Goal: Understand process/instructions: Learn about a topic

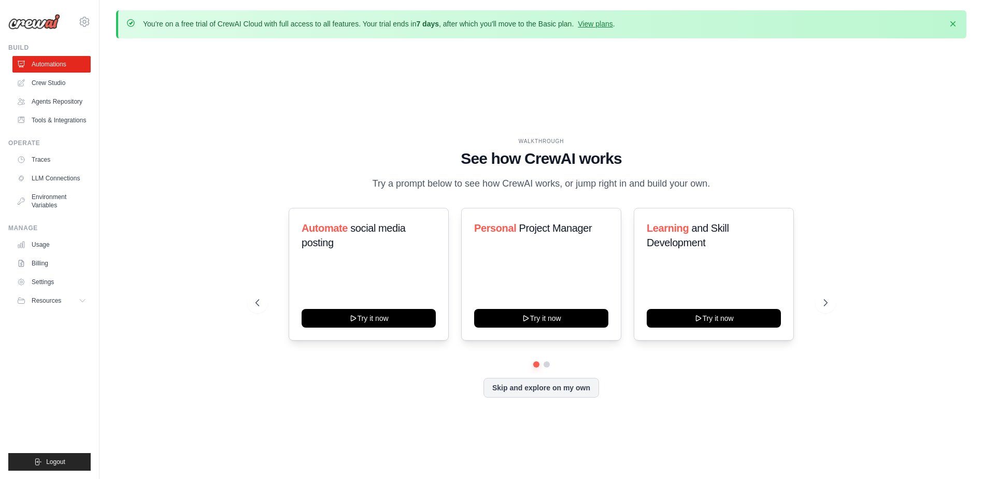
click at [235, 205] on div "WALKTHROUGH See how CrewAI works Try a prompt below to see how CrewAI works, or…" at bounding box center [541, 276] width 850 height 458
click at [68, 103] on link "Agents Repository" at bounding box center [52, 101] width 78 height 17
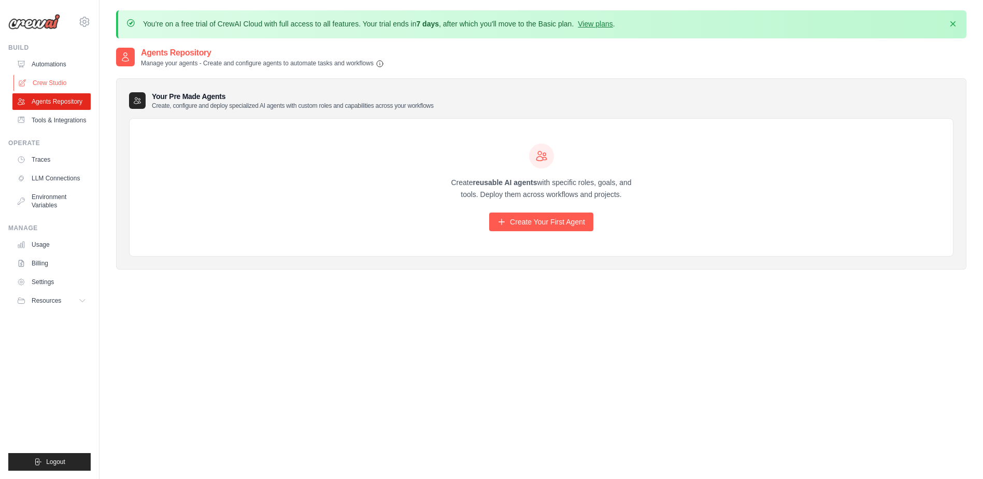
click at [36, 87] on link "Crew Studio" at bounding box center [52, 83] width 78 height 17
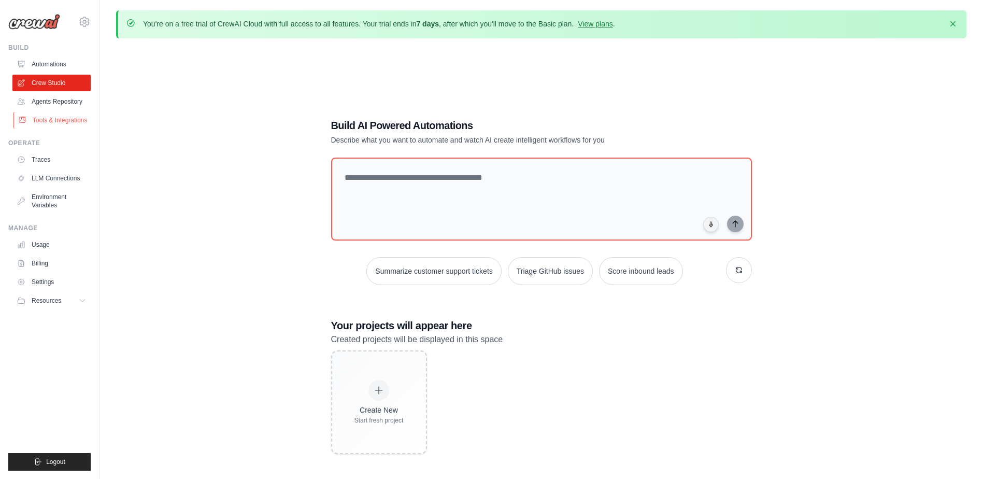
click at [59, 124] on link "Tools & Integrations" at bounding box center [52, 120] width 78 height 17
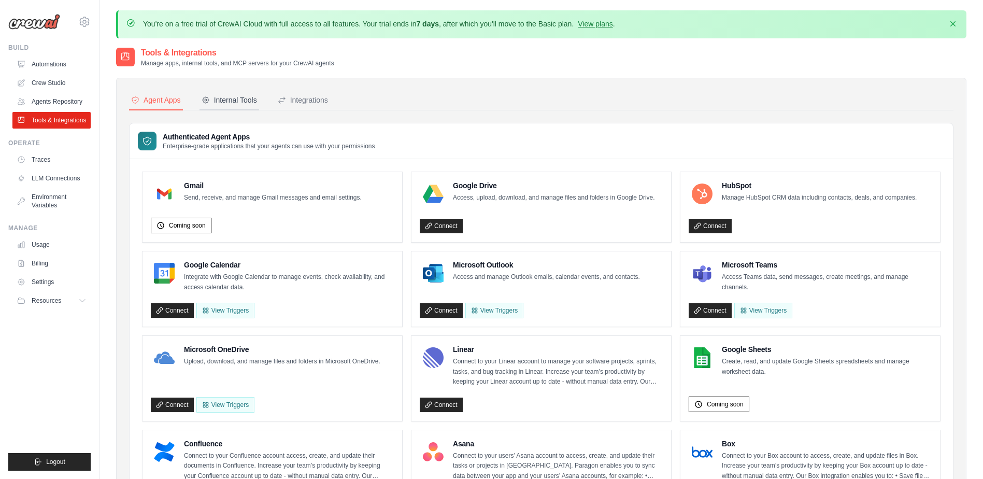
click at [243, 103] on div "Internal Tools" at bounding box center [228, 100] width 55 height 10
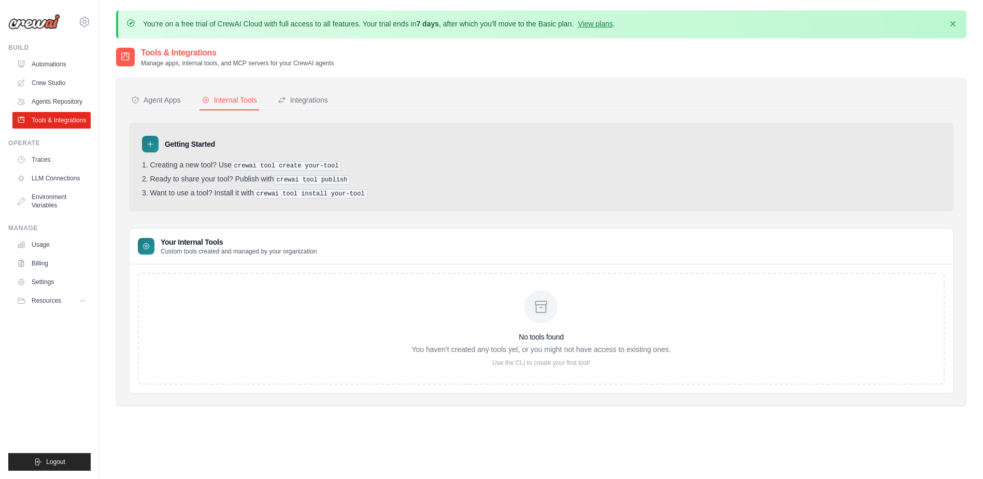
scroll to position [57, 0]
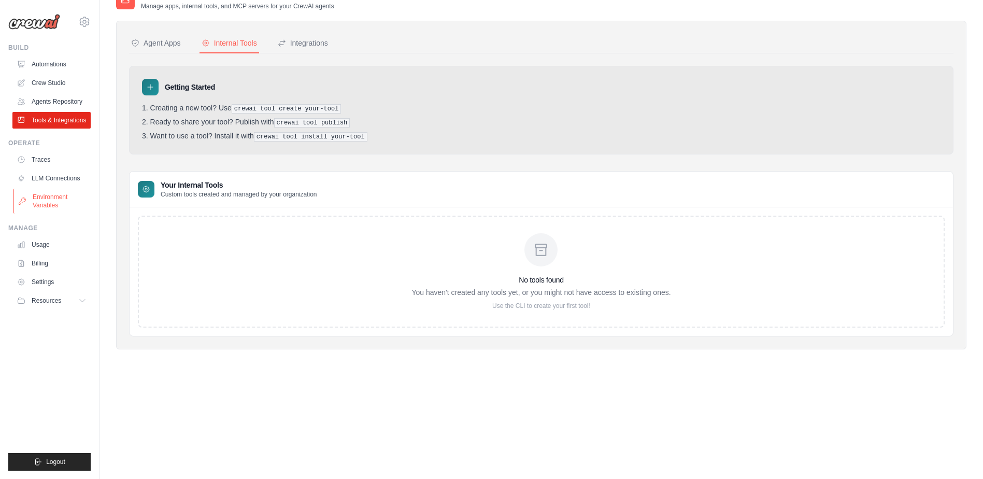
click at [56, 206] on link "Environment Variables" at bounding box center [52, 201] width 78 height 25
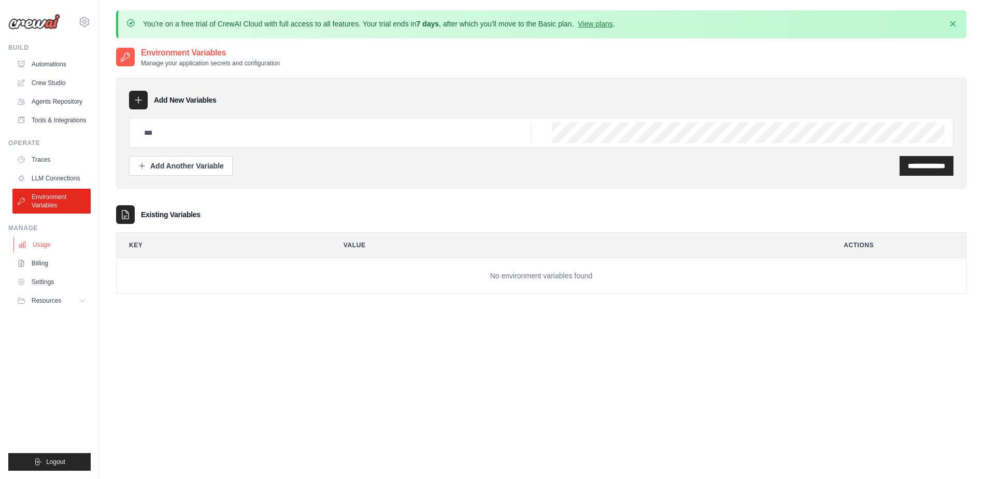
click at [47, 245] on link "Usage" at bounding box center [52, 244] width 78 height 17
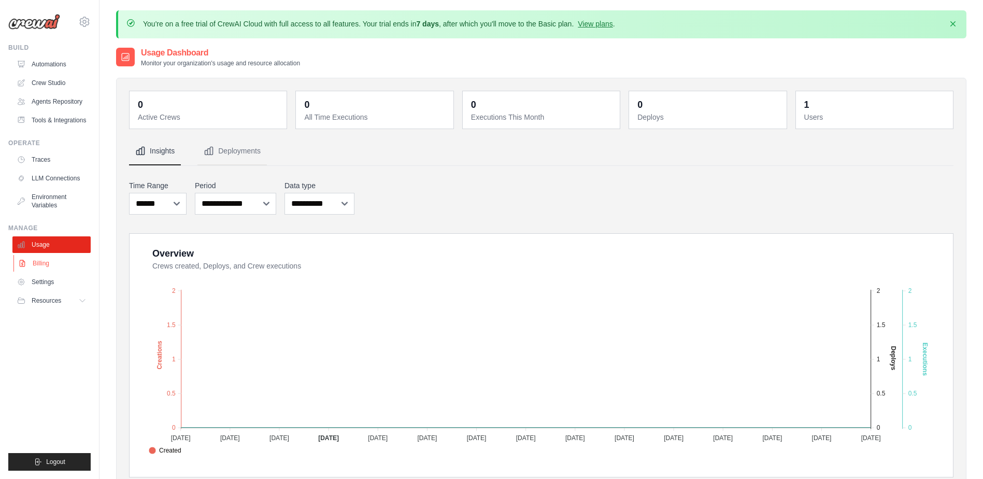
click at [47, 266] on link "Billing" at bounding box center [52, 263] width 78 height 17
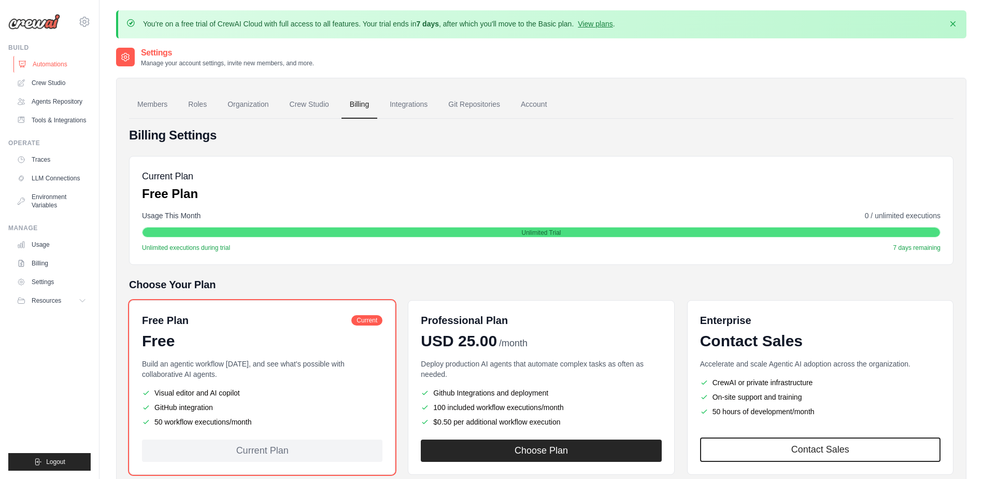
click at [46, 63] on link "Automations" at bounding box center [52, 64] width 78 height 17
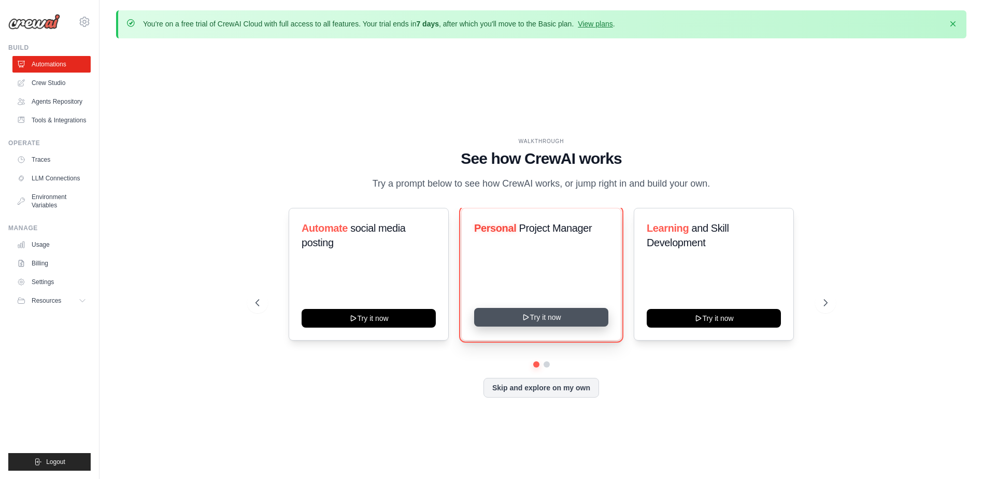
click at [552, 323] on button "Try it now" at bounding box center [541, 317] width 134 height 19
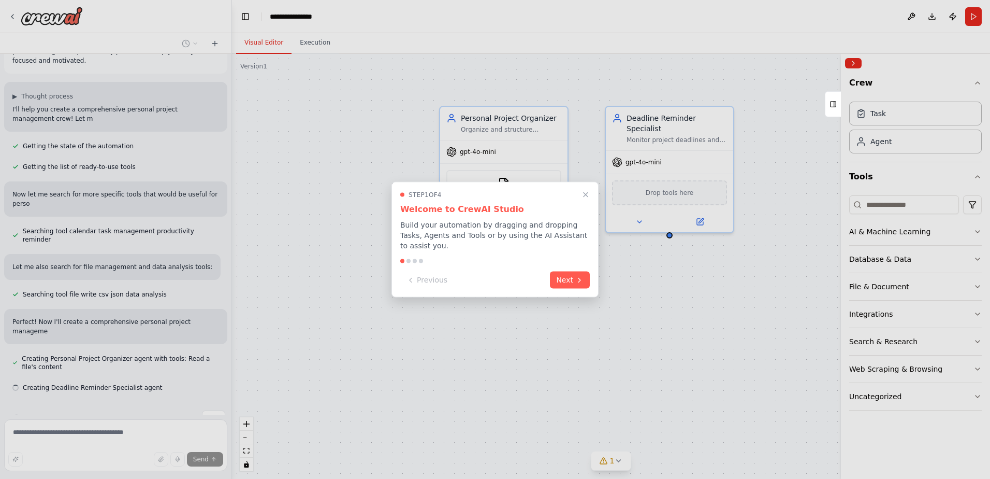
scroll to position [52, 0]
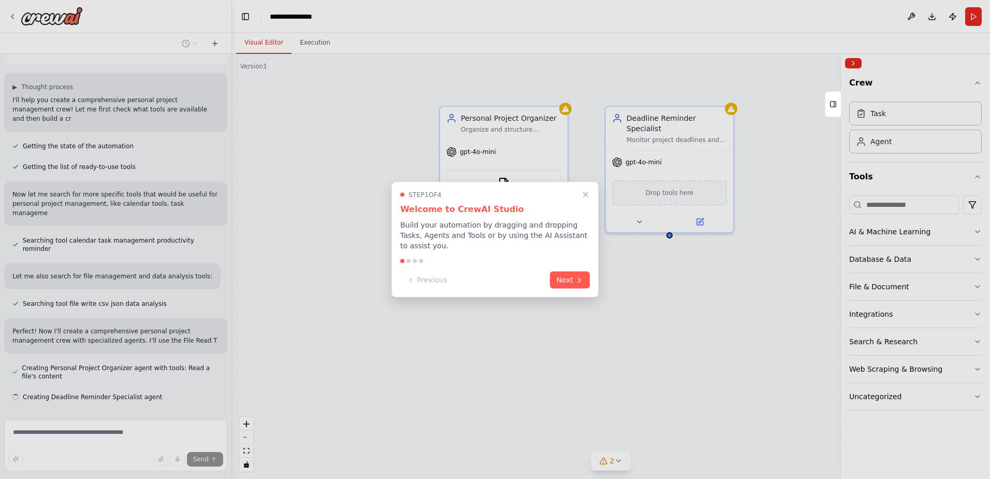
click at [294, 261] on div at bounding box center [495, 239] width 990 height 479
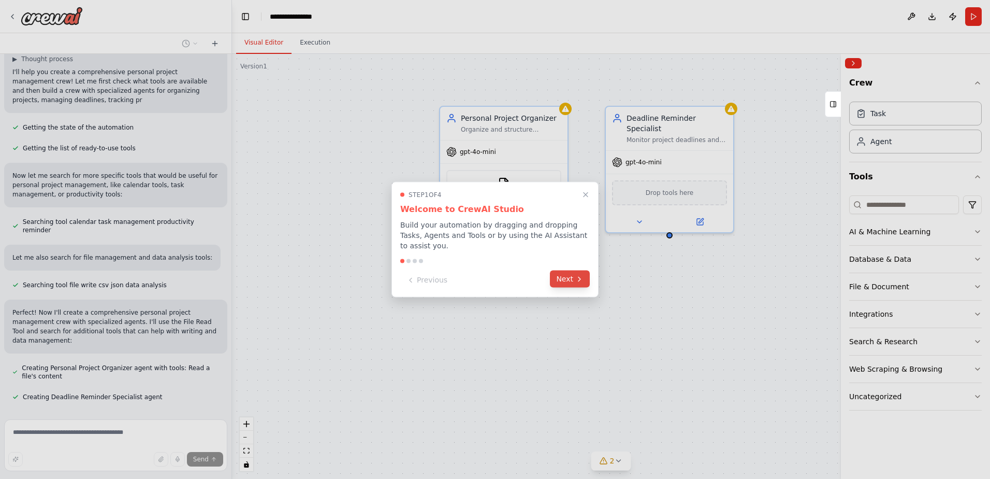
scroll to position [89, 0]
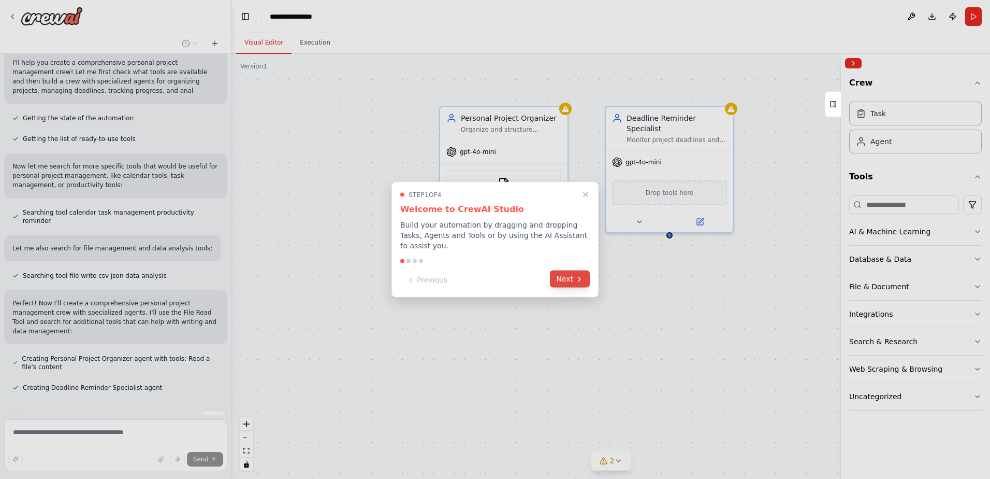
click at [562, 280] on button "Next" at bounding box center [570, 278] width 40 height 17
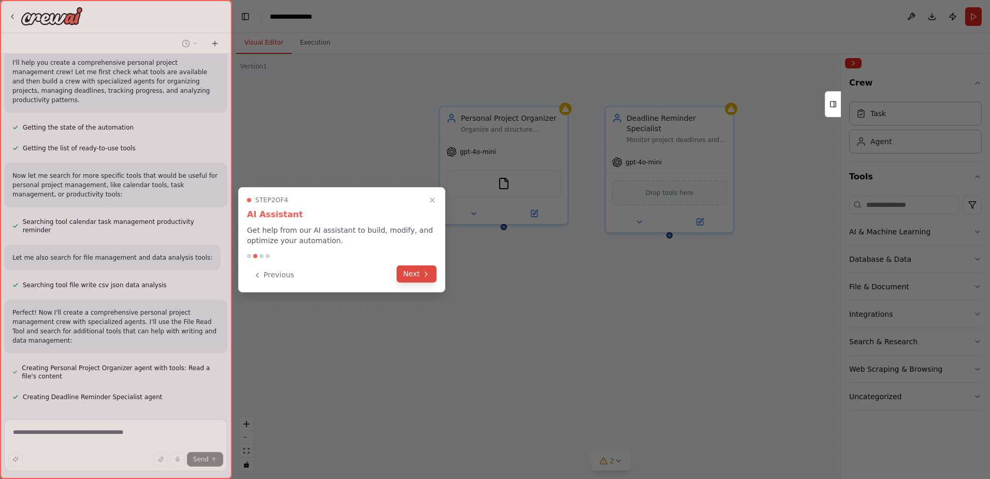
click at [412, 270] on button "Next" at bounding box center [417, 273] width 40 height 17
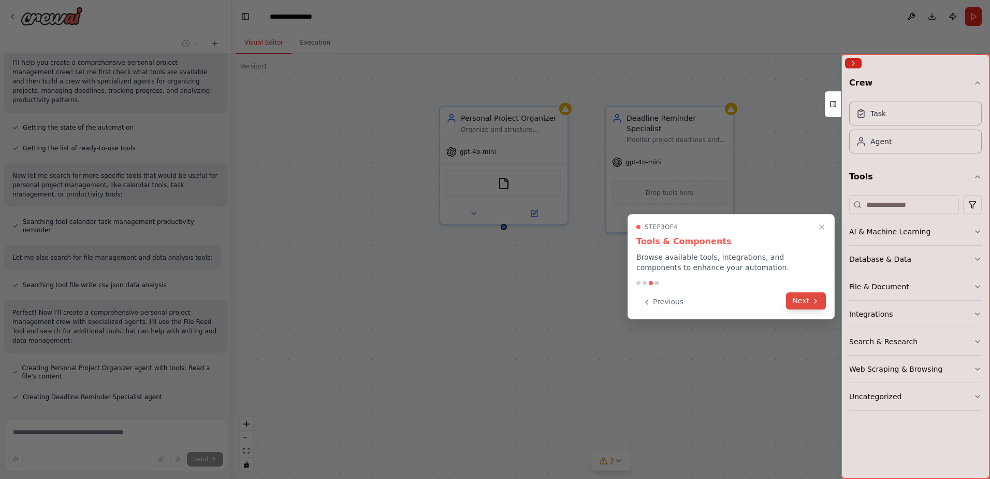
click at [802, 301] on button "Next" at bounding box center [806, 300] width 40 height 17
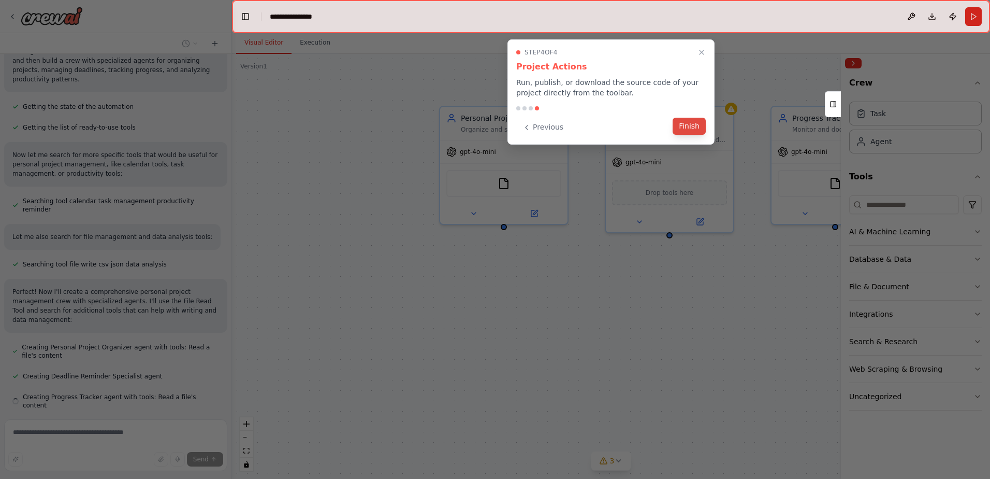
click at [688, 125] on button "Finish" at bounding box center [689, 126] width 33 height 17
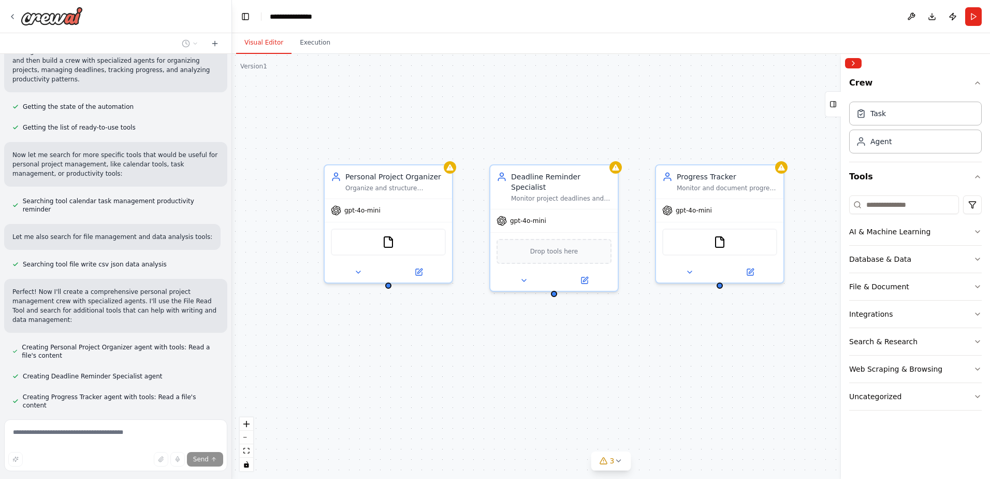
drag, startPoint x: 693, startPoint y: 333, endPoint x: 583, endPoint y: 389, distance: 123.5
click at [583, 389] on div "Personal Project Organizer Organize and structure personal projects by creating…" at bounding box center [611, 266] width 758 height 425
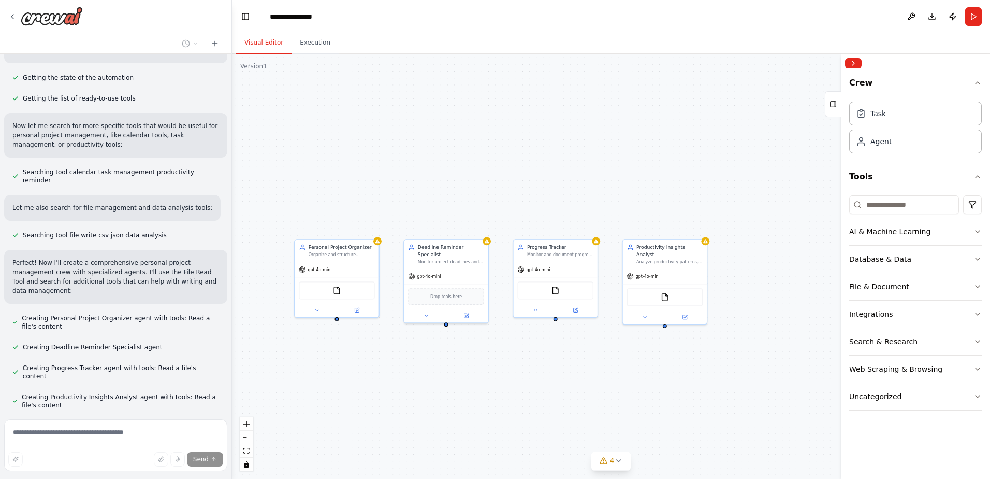
drag, startPoint x: 631, startPoint y: 344, endPoint x: 548, endPoint y: 366, distance: 85.8
click at [548, 378] on div "Personal Project Organizer Organize and structure personal projects by creating…" at bounding box center [611, 266] width 758 height 425
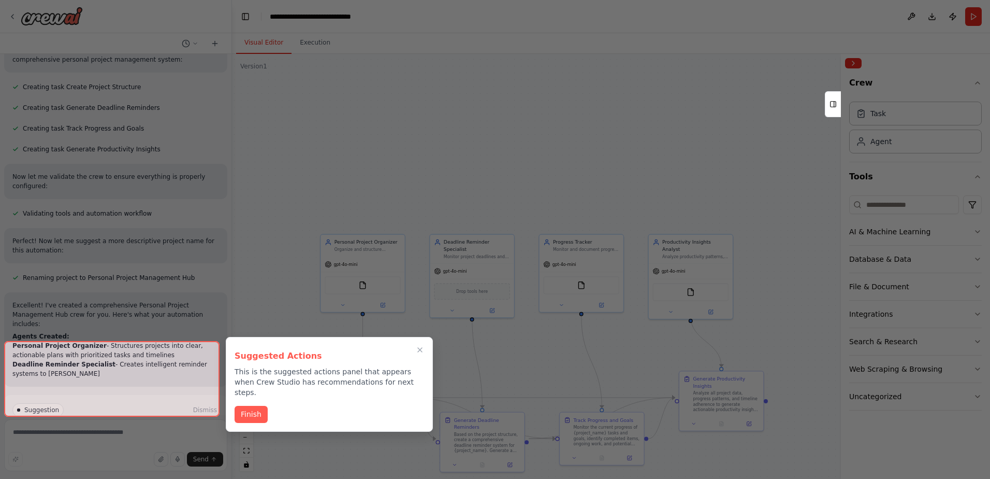
scroll to position [530, 0]
